Goal: Task Accomplishment & Management: Use online tool/utility

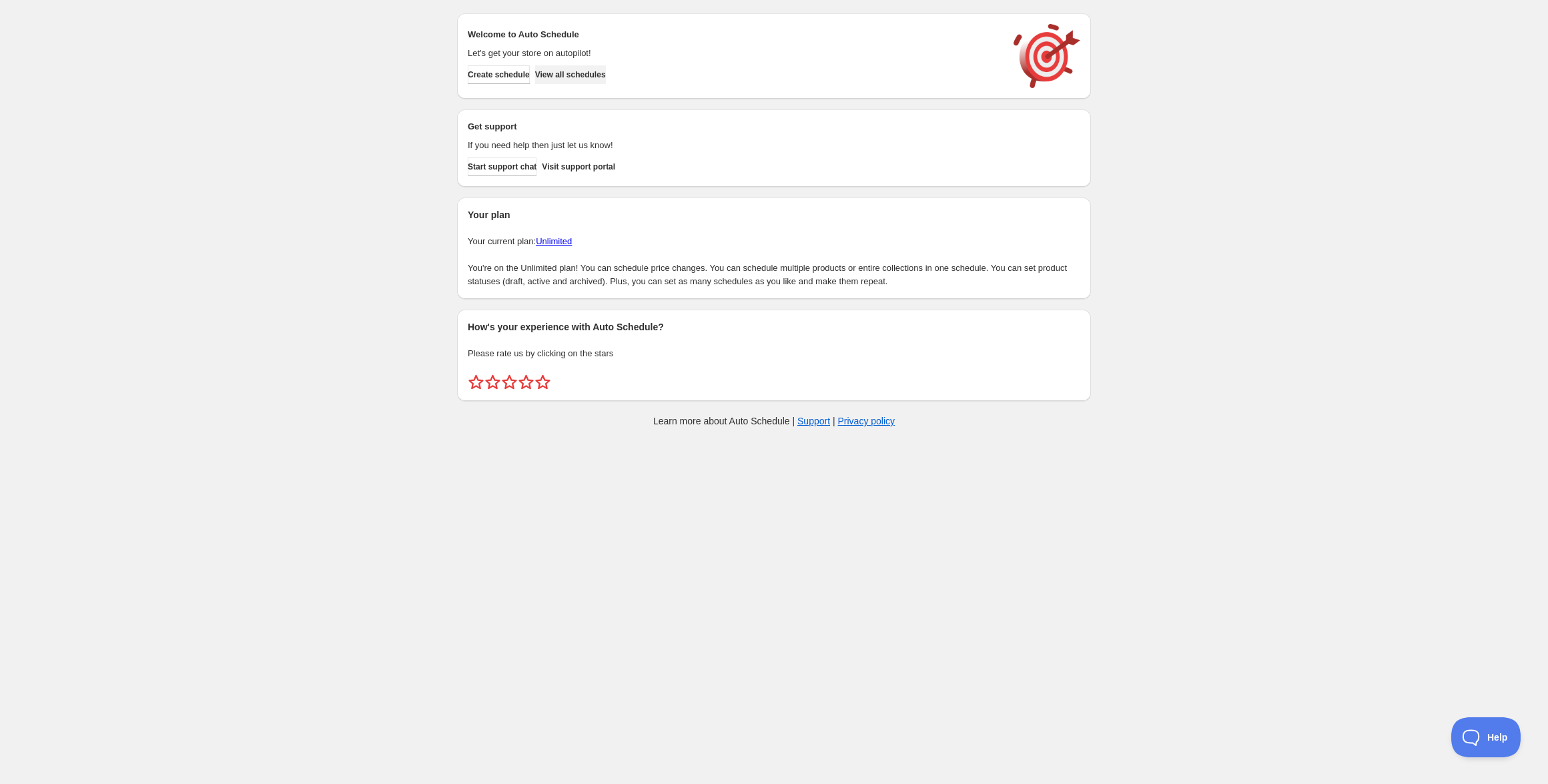
click at [592, 78] on span "View all schedules" at bounding box center [570, 74] width 70 height 10
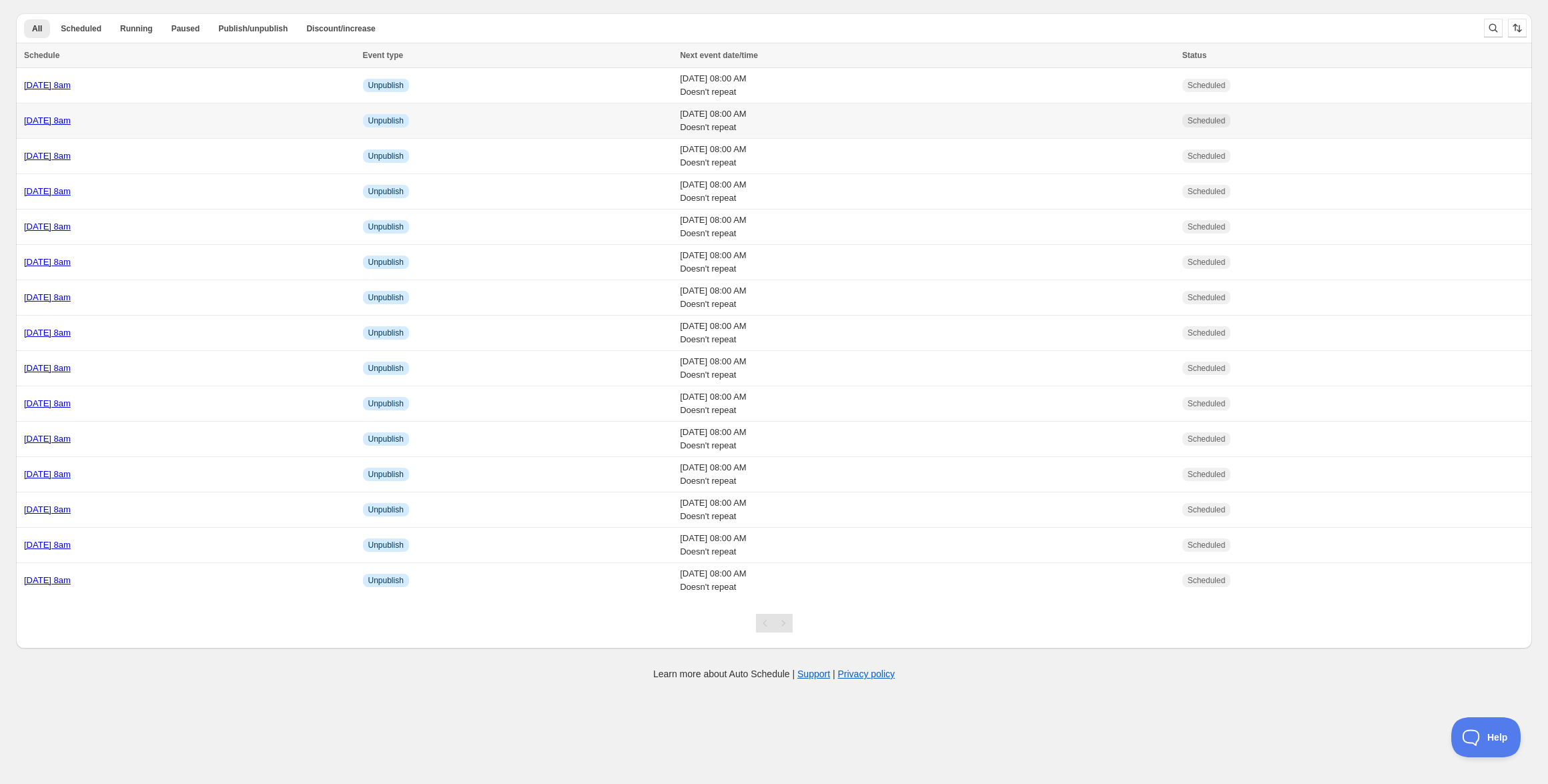
click at [107, 126] on div "[DATE] 8am" at bounding box center [190, 121] width 331 height 14
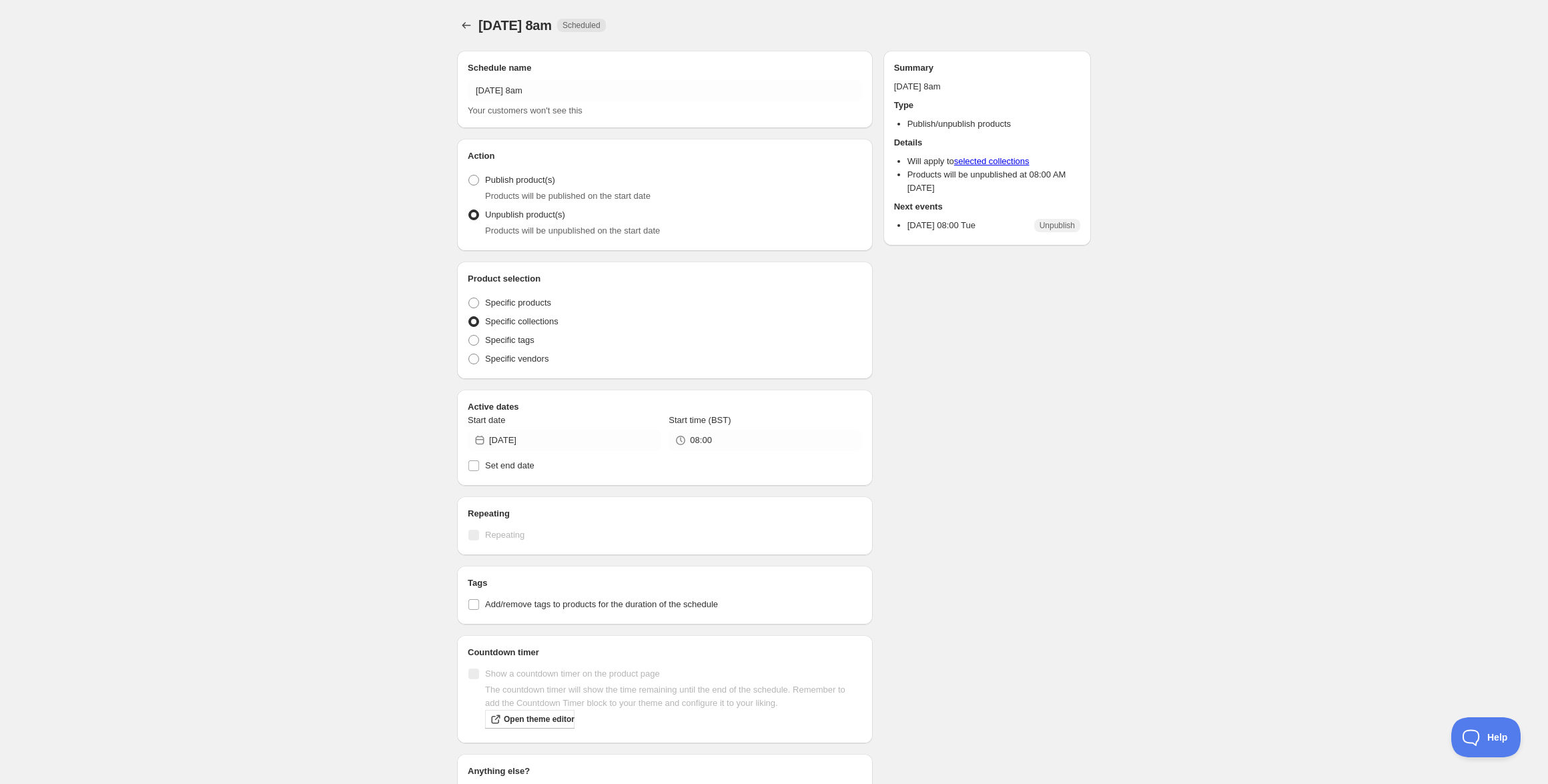
radio input "true"
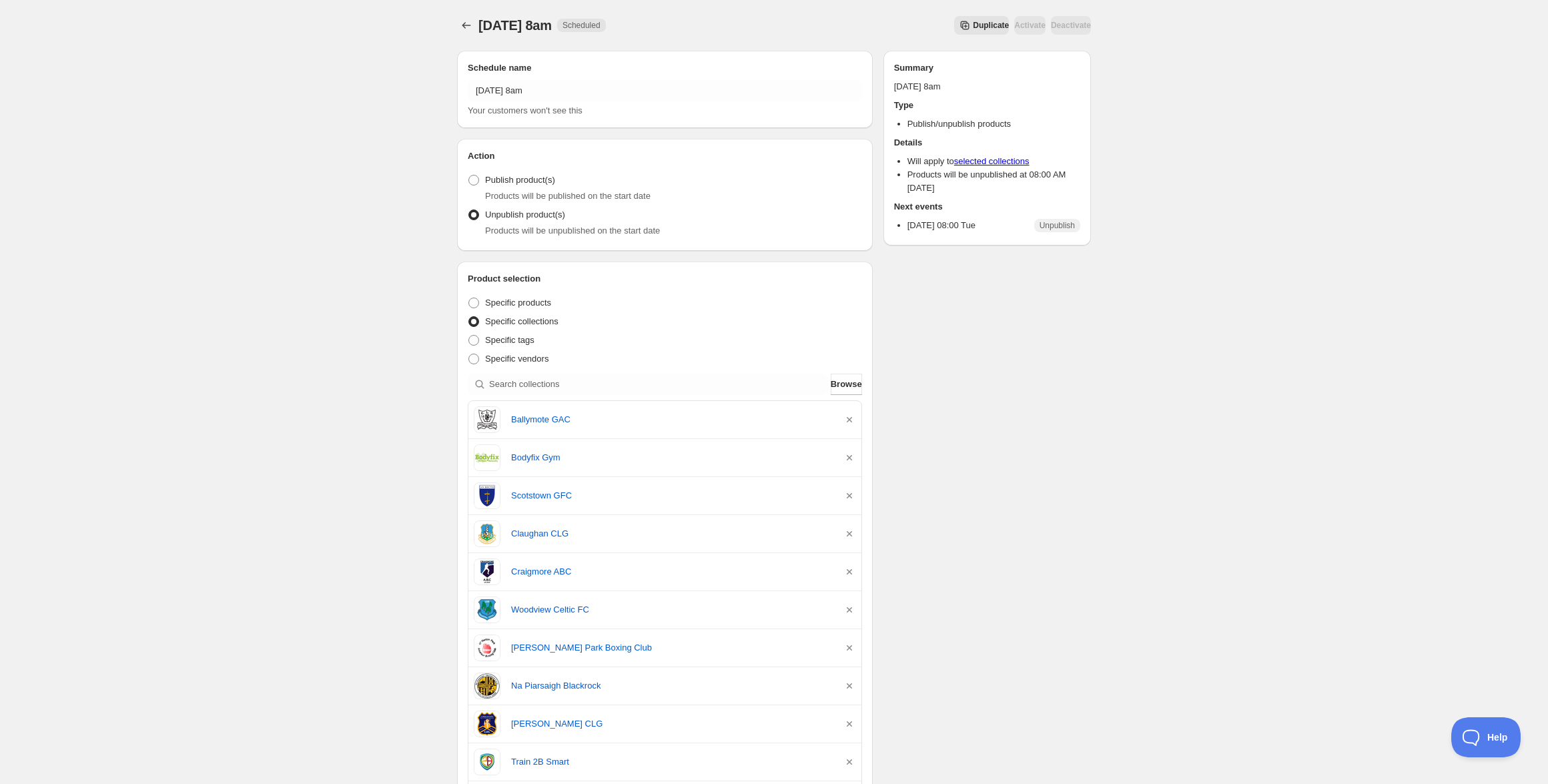
click at [575, 396] on div "Product selection Entity type Specific products Specific collections Specific t…" at bounding box center [664, 545] width 394 height 547
click at [581, 384] on input "search" at bounding box center [659, 384] width 339 height 22
paste input "The Tactical Titans"
type input "The Tactical Titans"
click at [465, 21] on icon "Schedules" at bounding box center [466, 25] width 14 height 14
